Goal: Transaction & Acquisition: Book appointment/travel/reservation

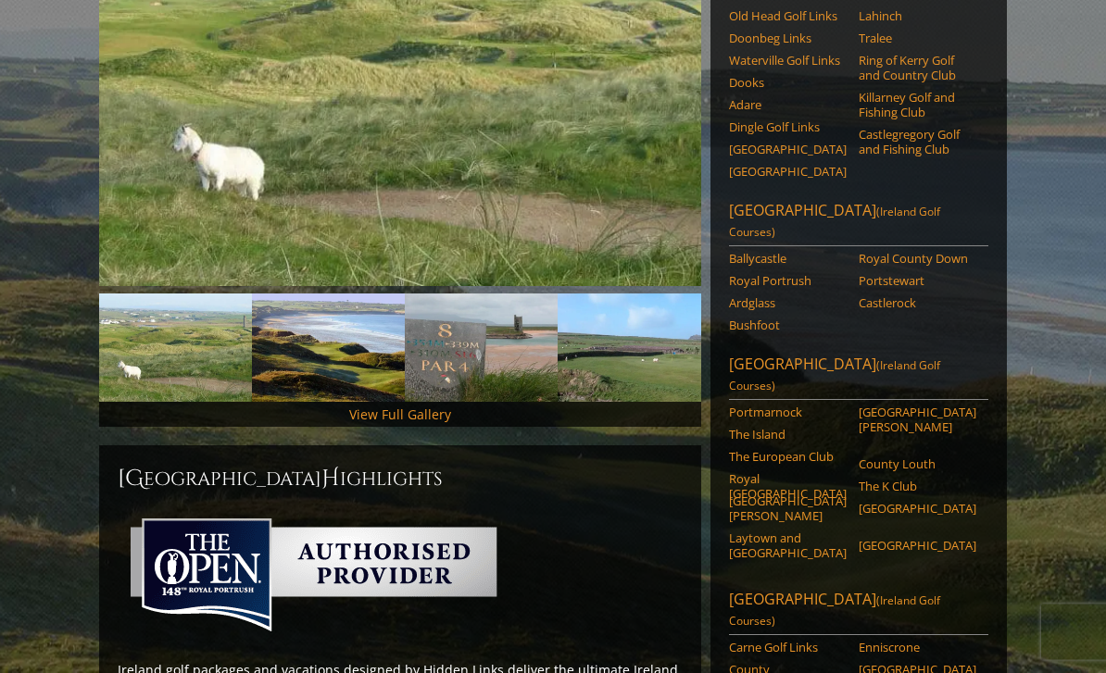
scroll to position [354, 0]
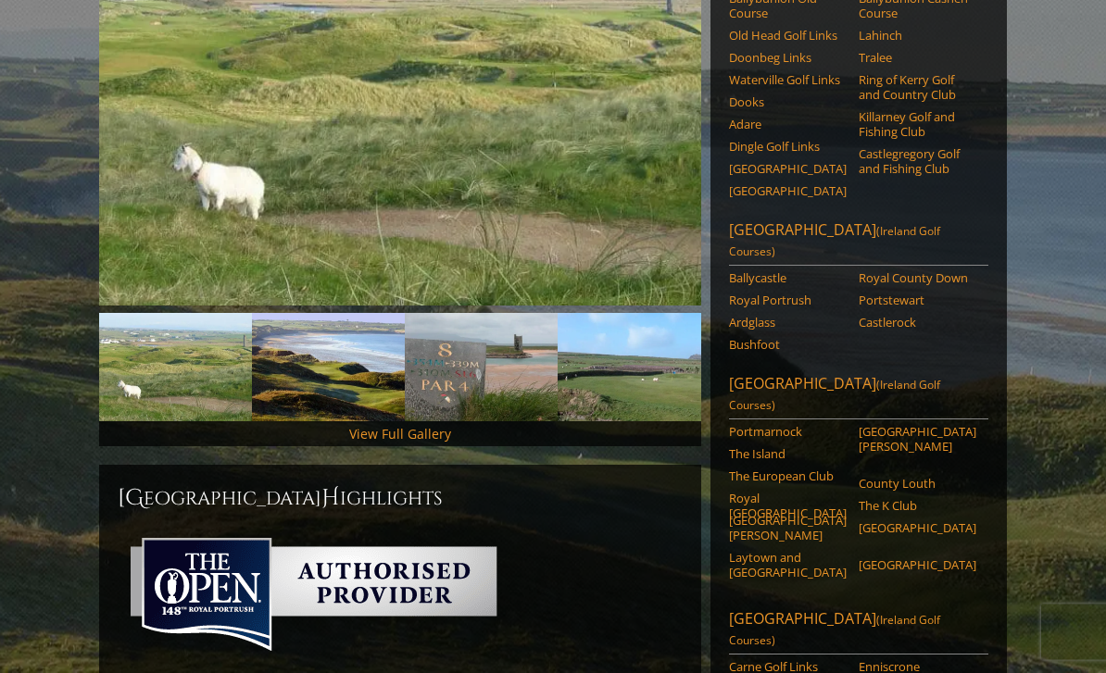
click at [877, 224] on span "(Ireland Golf Courses)" at bounding box center [834, 242] width 211 height 36
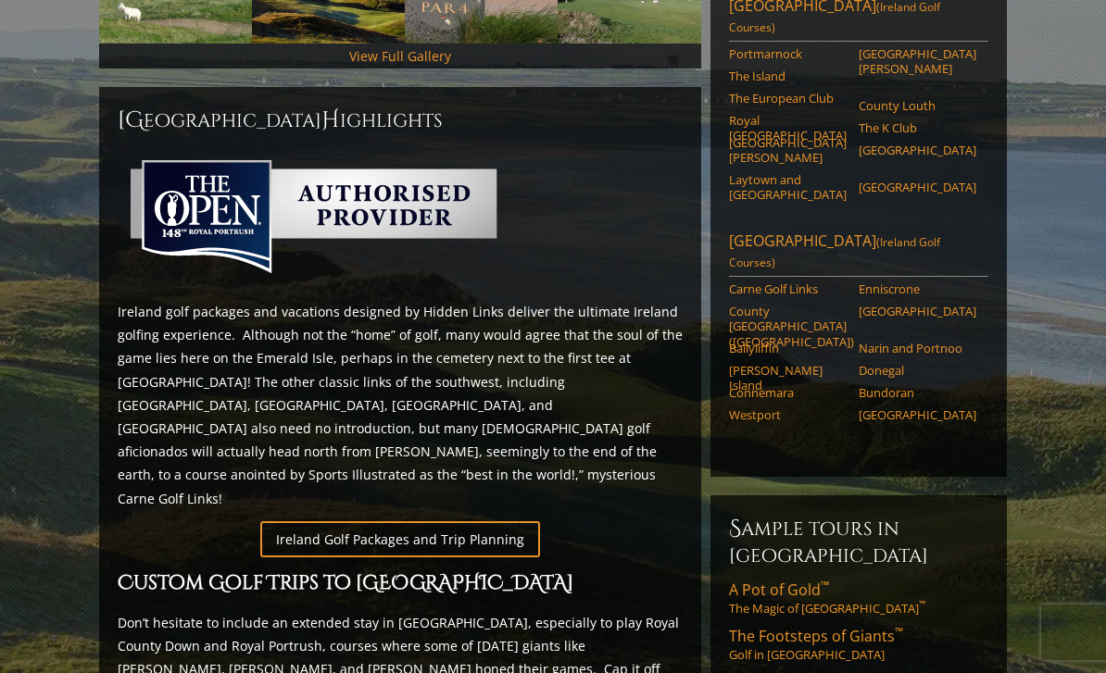
scroll to position [742, 0]
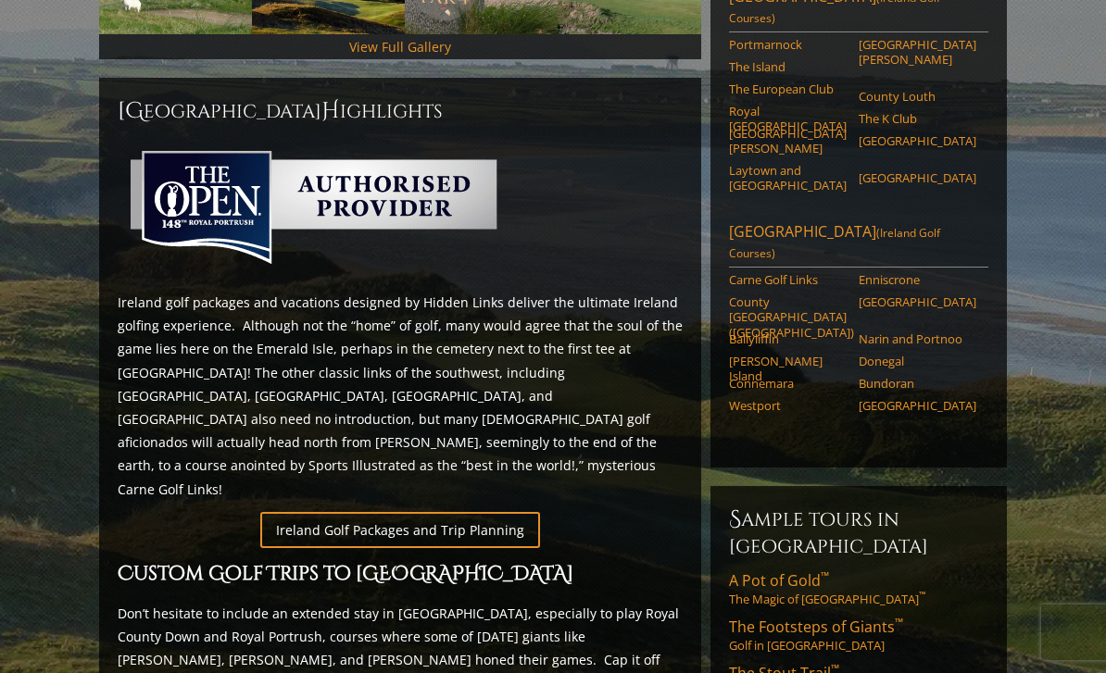
click at [491, 512] on link "Ireland Golf Packages and Trip Planning" at bounding box center [400, 530] width 280 height 36
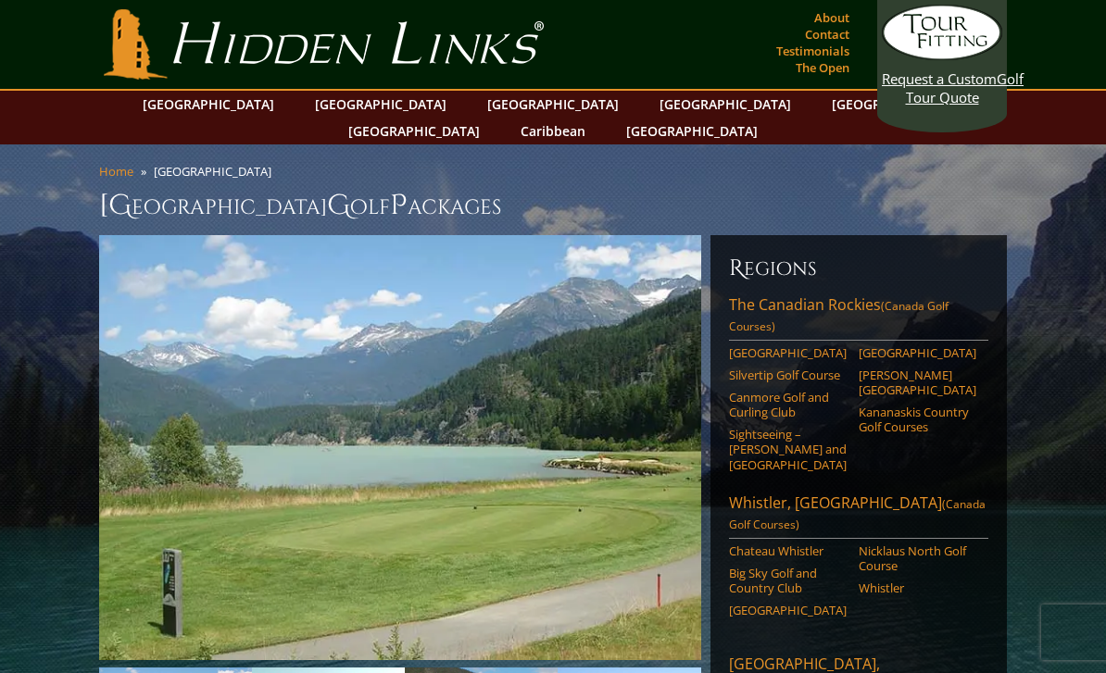
click at [255, 112] on link "[GEOGRAPHIC_DATA]" at bounding box center [208, 104] width 150 height 27
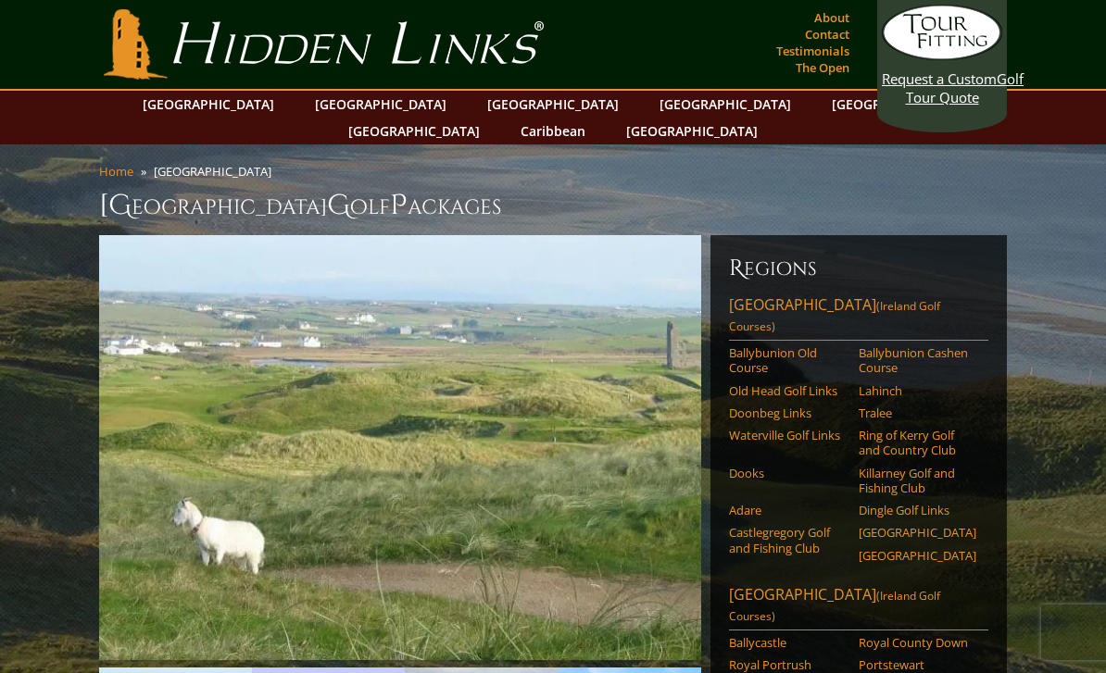
click at [359, 105] on link "[GEOGRAPHIC_DATA]" at bounding box center [381, 104] width 150 height 27
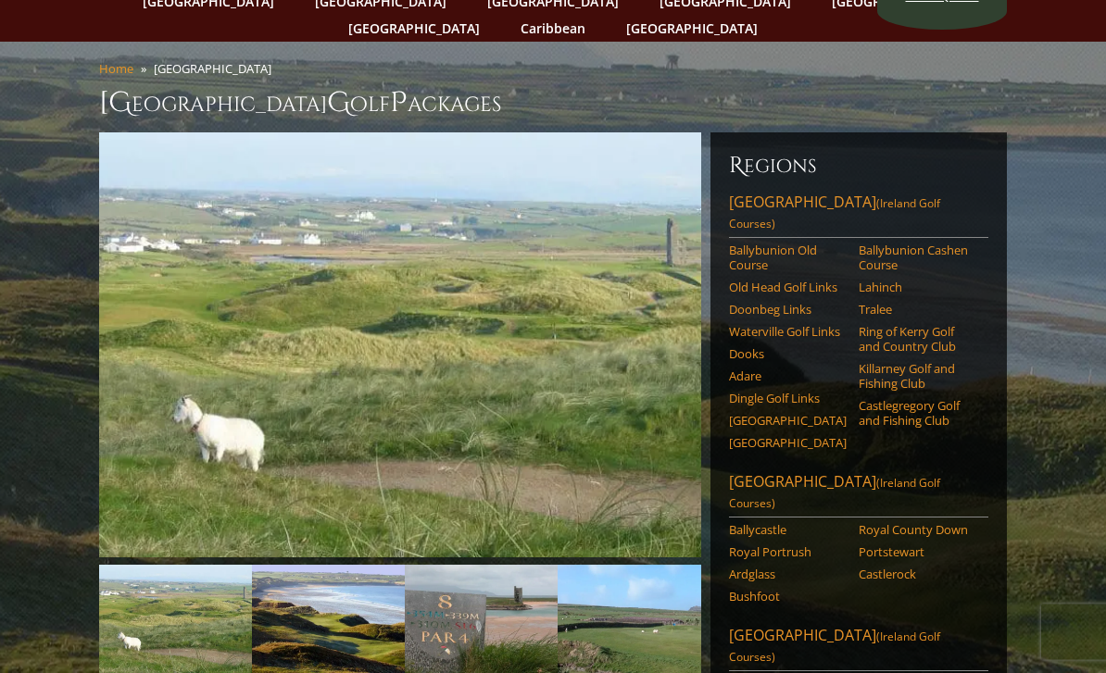
scroll to position [103, 0]
click at [266, 315] on img at bounding box center [400, 344] width 602 height 425
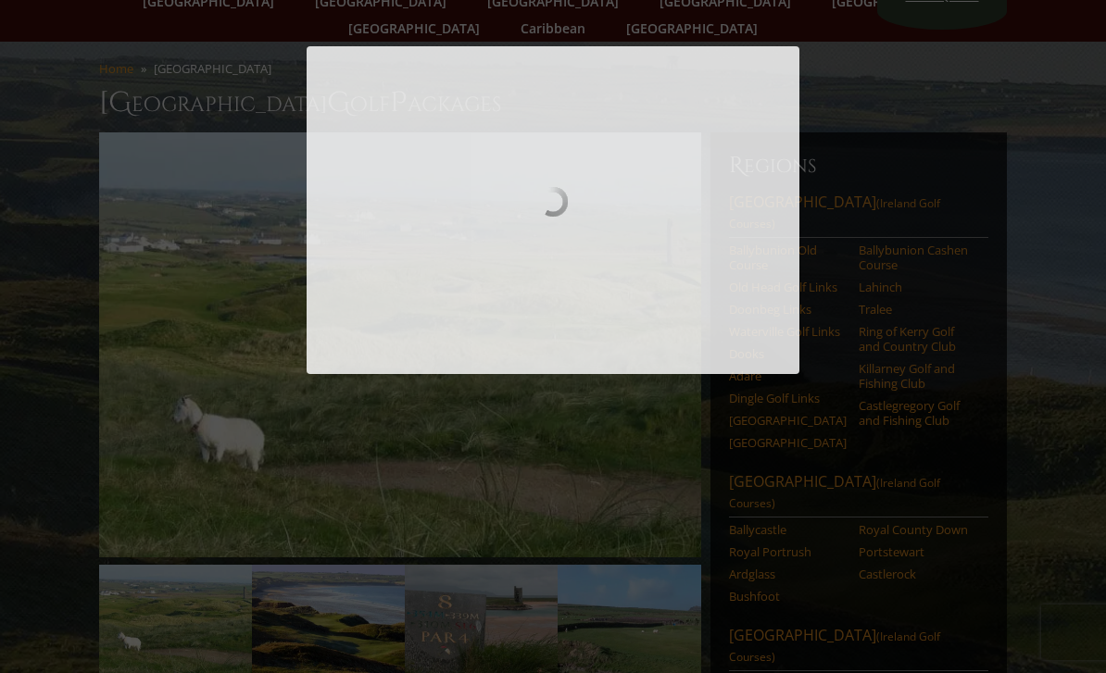
click at [307, 326] on div at bounding box center [553, 210] width 493 height 328
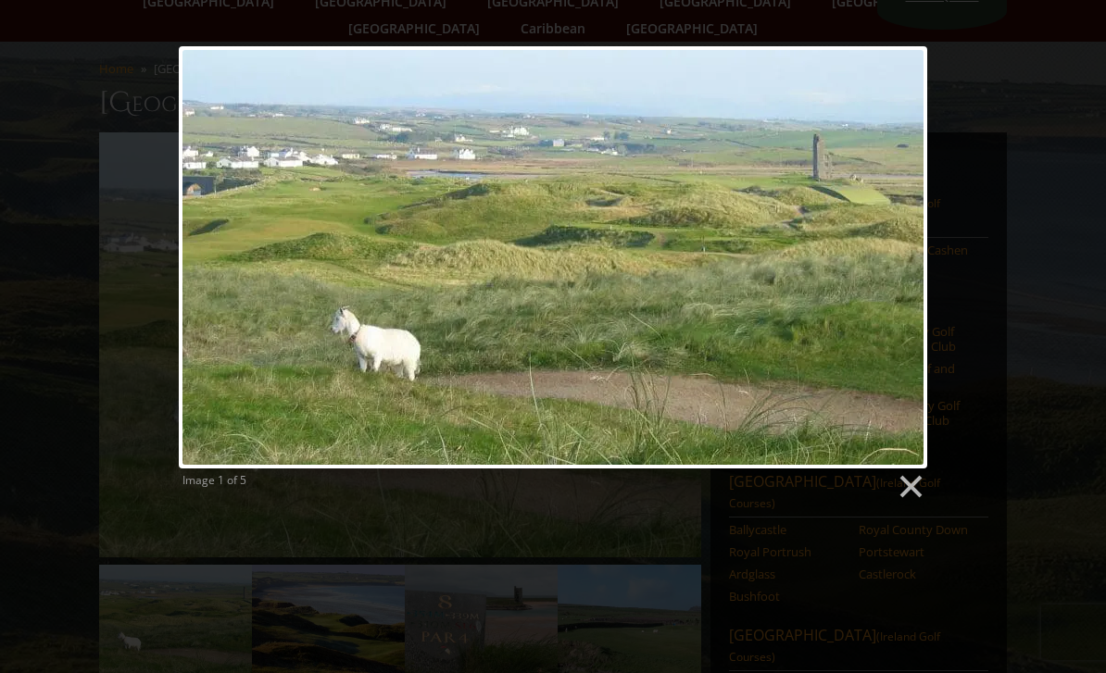
click at [905, 245] on link at bounding box center [687, 257] width 479 height 422
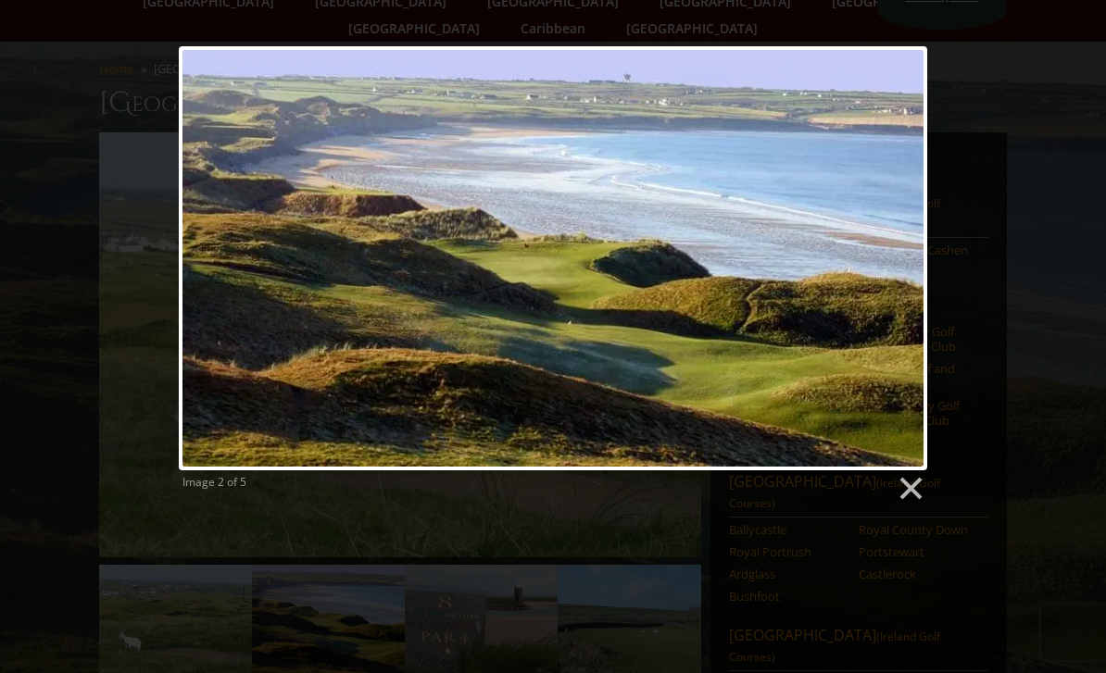
click at [906, 253] on link at bounding box center [687, 258] width 479 height 424
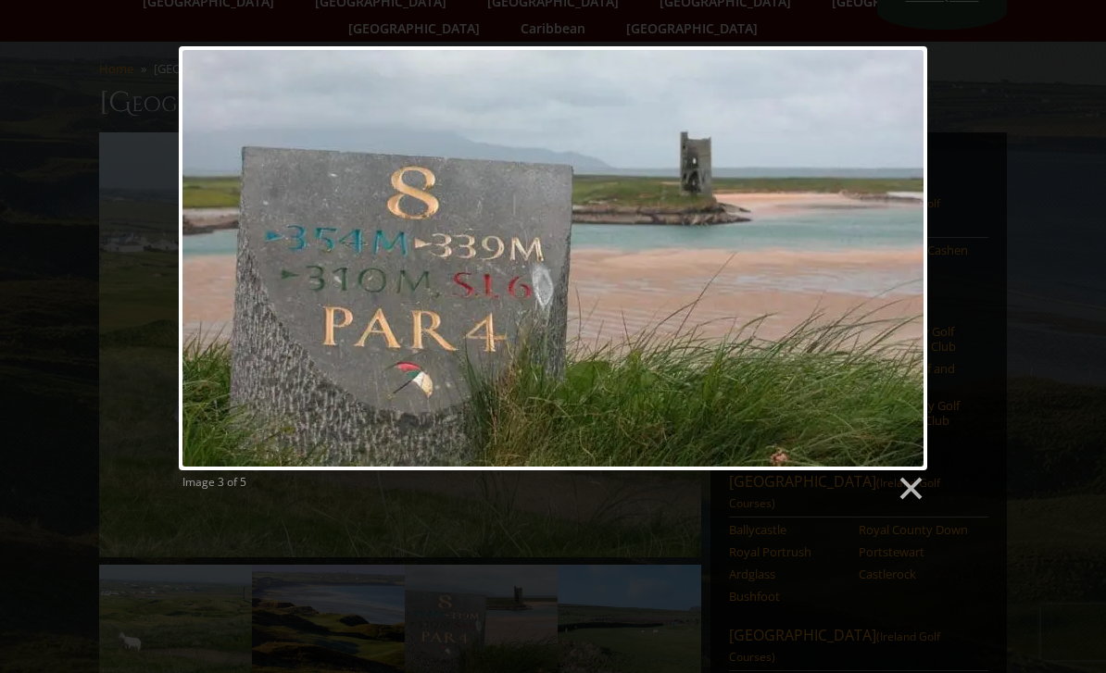
click at [905, 262] on link at bounding box center [687, 258] width 479 height 424
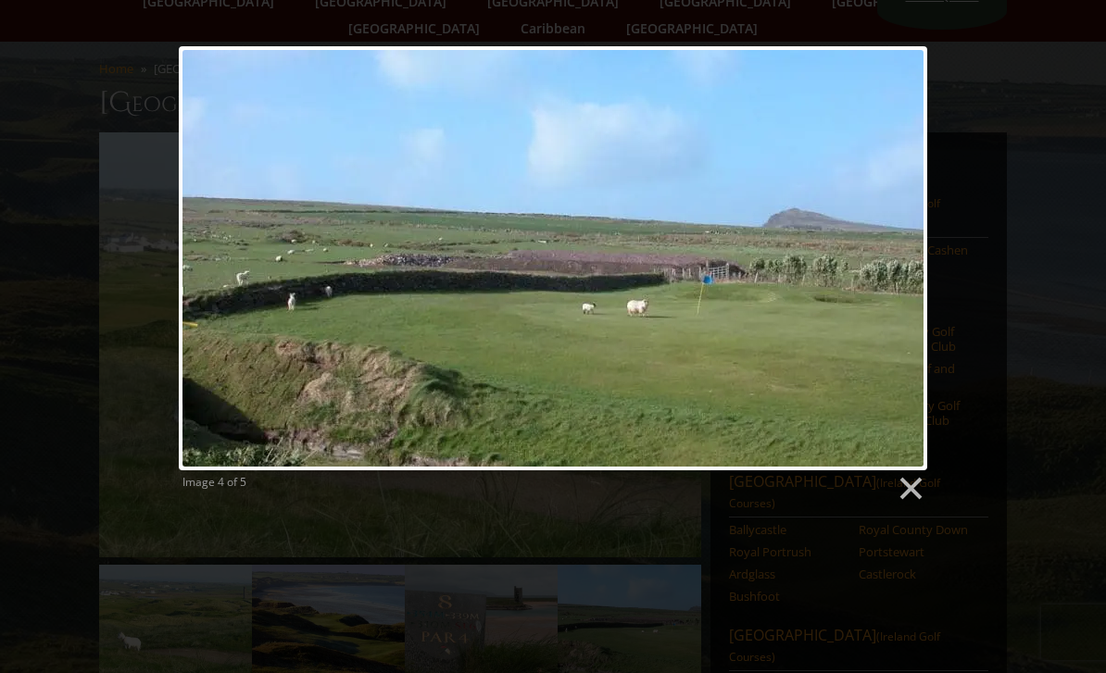
click at [904, 262] on link at bounding box center [687, 258] width 479 height 424
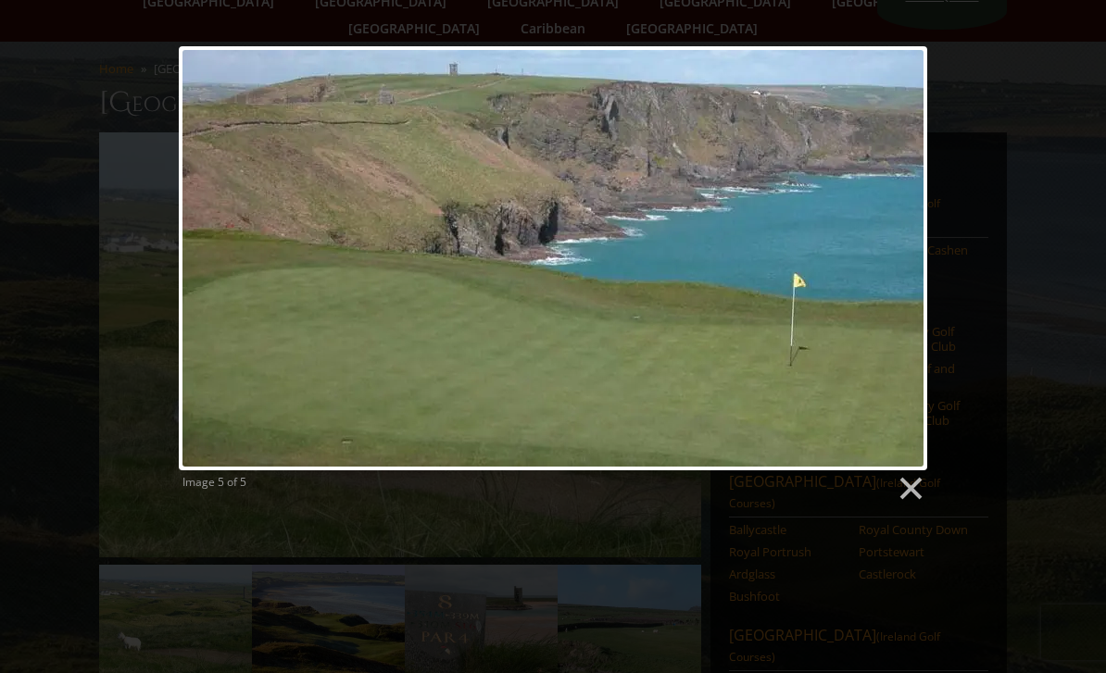
click at [914, 481] on link at bounding box center [910, 489] width 28 height 28
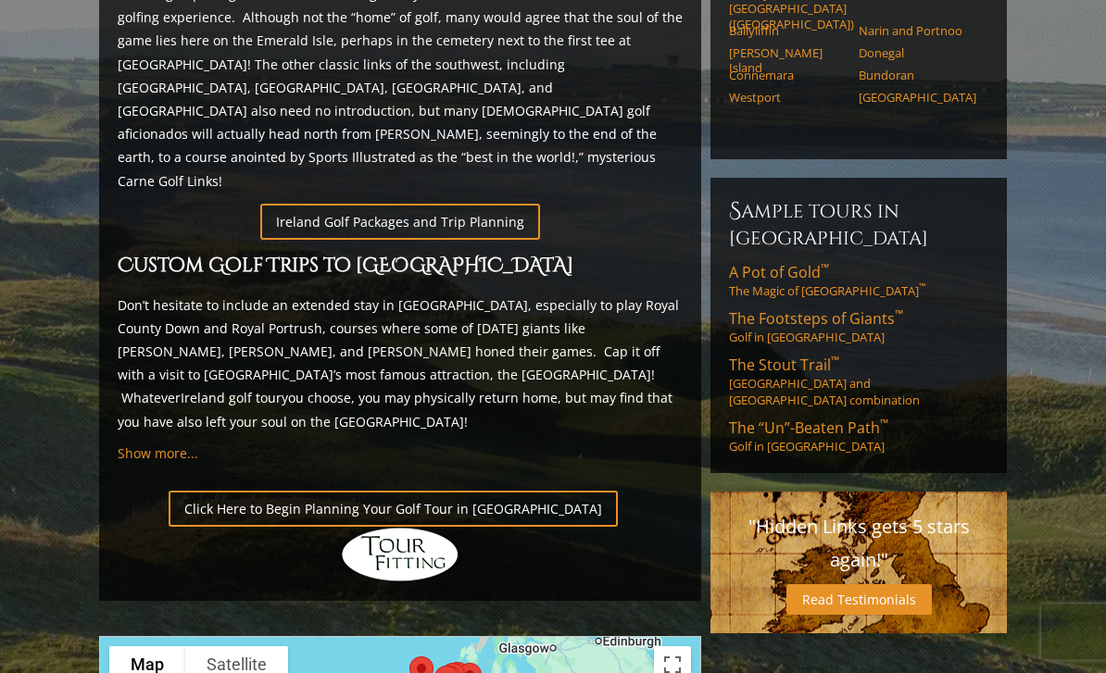
scroll to position [1050, 0]
click at [199, 491] on link "Click Here to Begin Planning Your Golf Tour in [GEOGRAPHIC_DATA]" at bounding box center [393, 509] width 449 height 36
